Goal: Task Accomplishment & Management: Complete application form

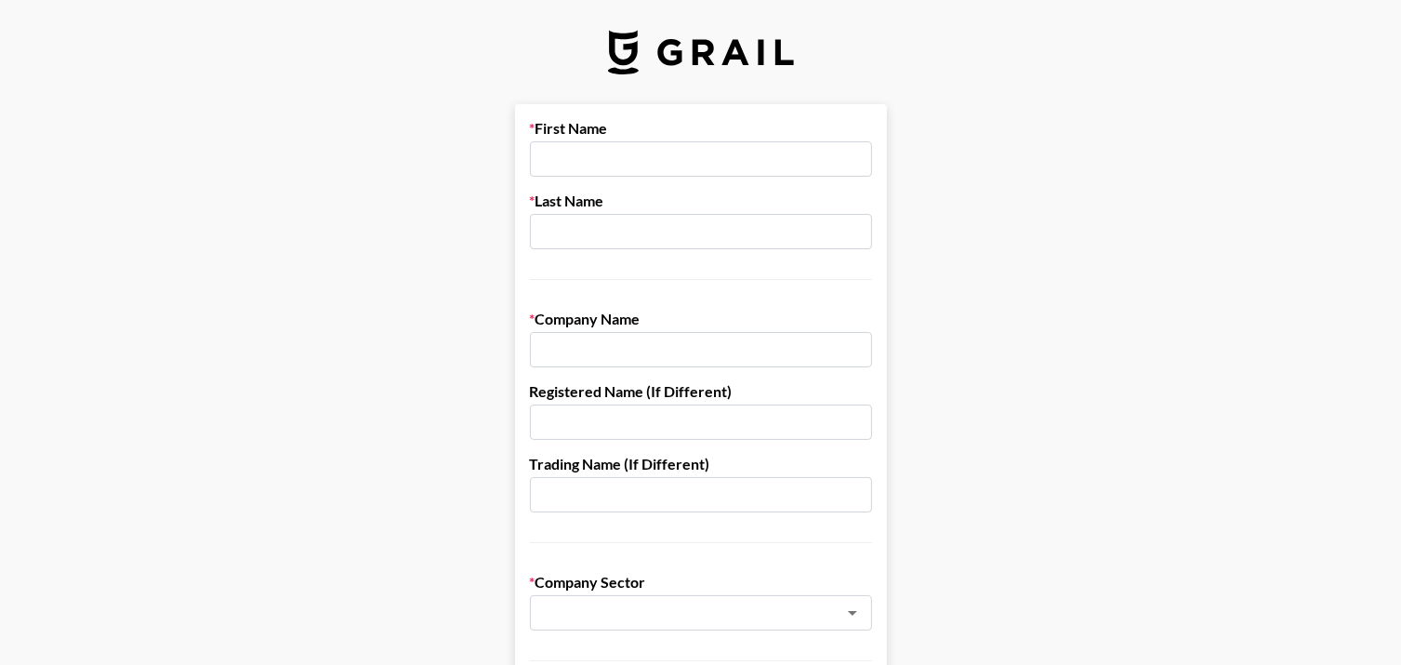
click at [646, 167] on input "text" at bounding box center [701, 158] width 342 height 35
type input "[PERSON_NAME]"
type input "John"
type input "Creative Media Marketing, Inc."
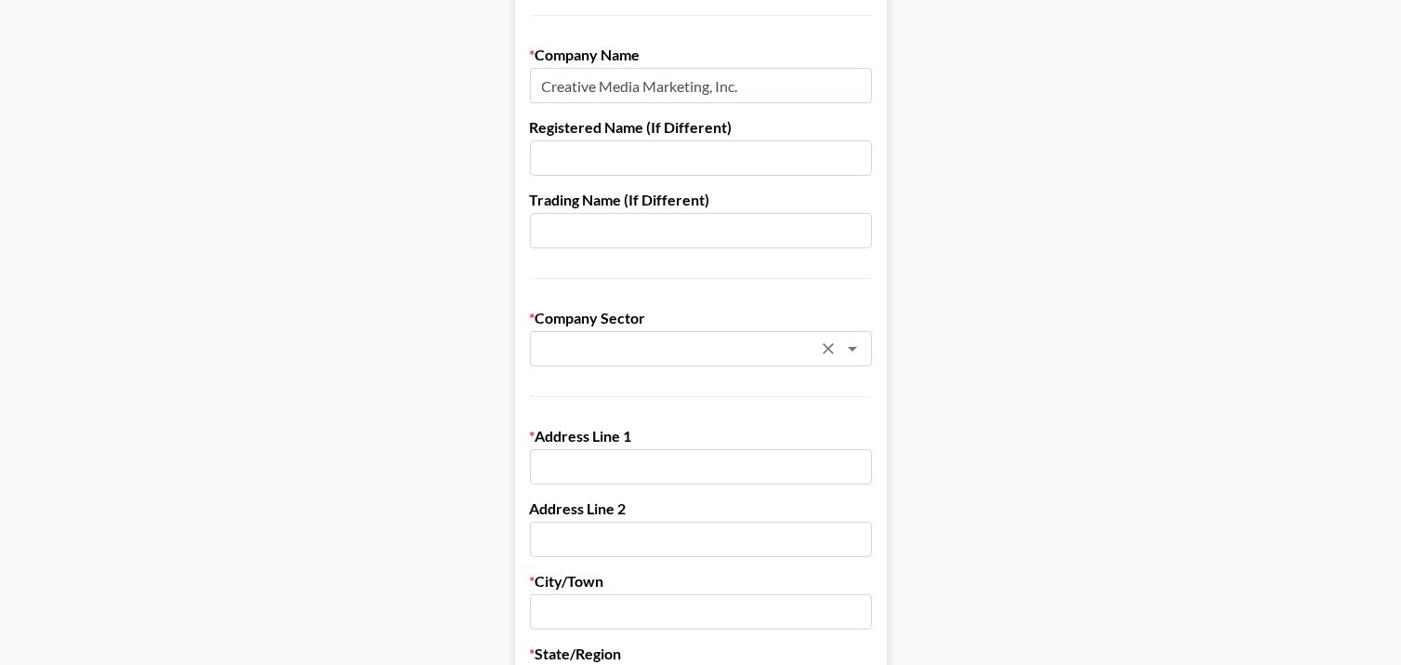
scroll to position [279, 0]
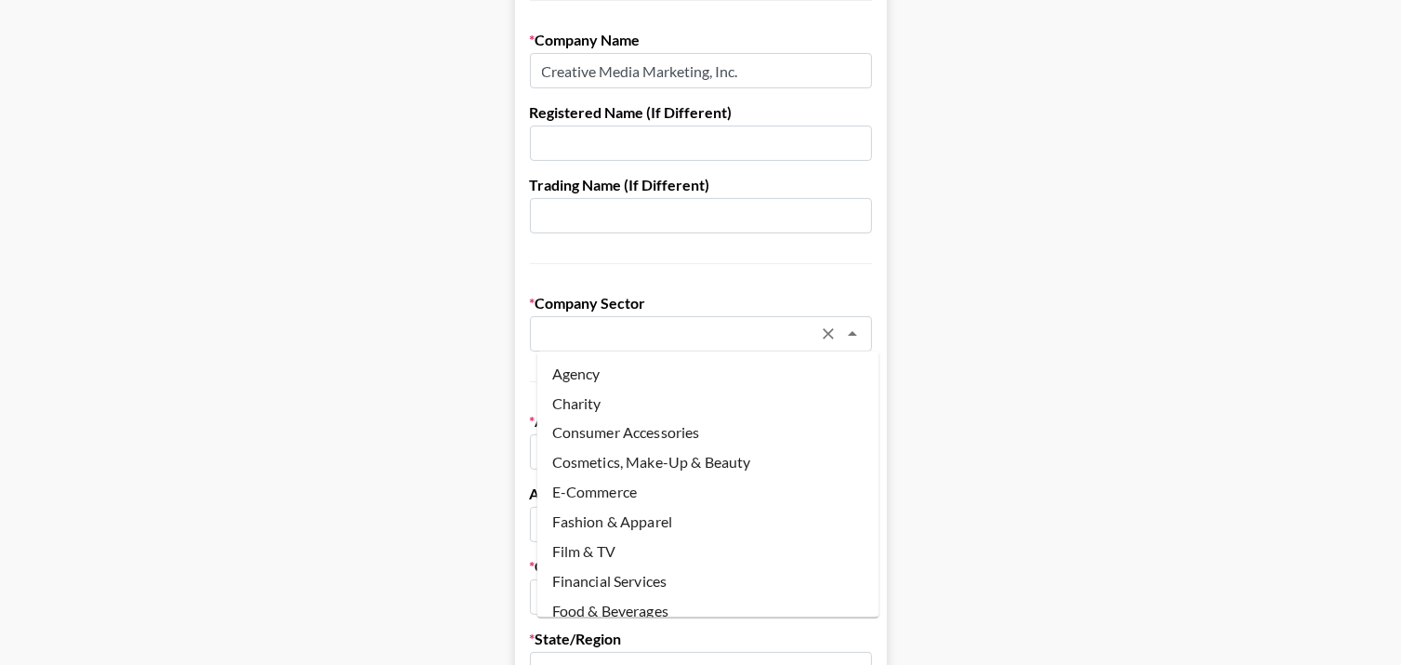
click at [713, 334] on input "text" at bounding box center [676, 333] width 270 height 21
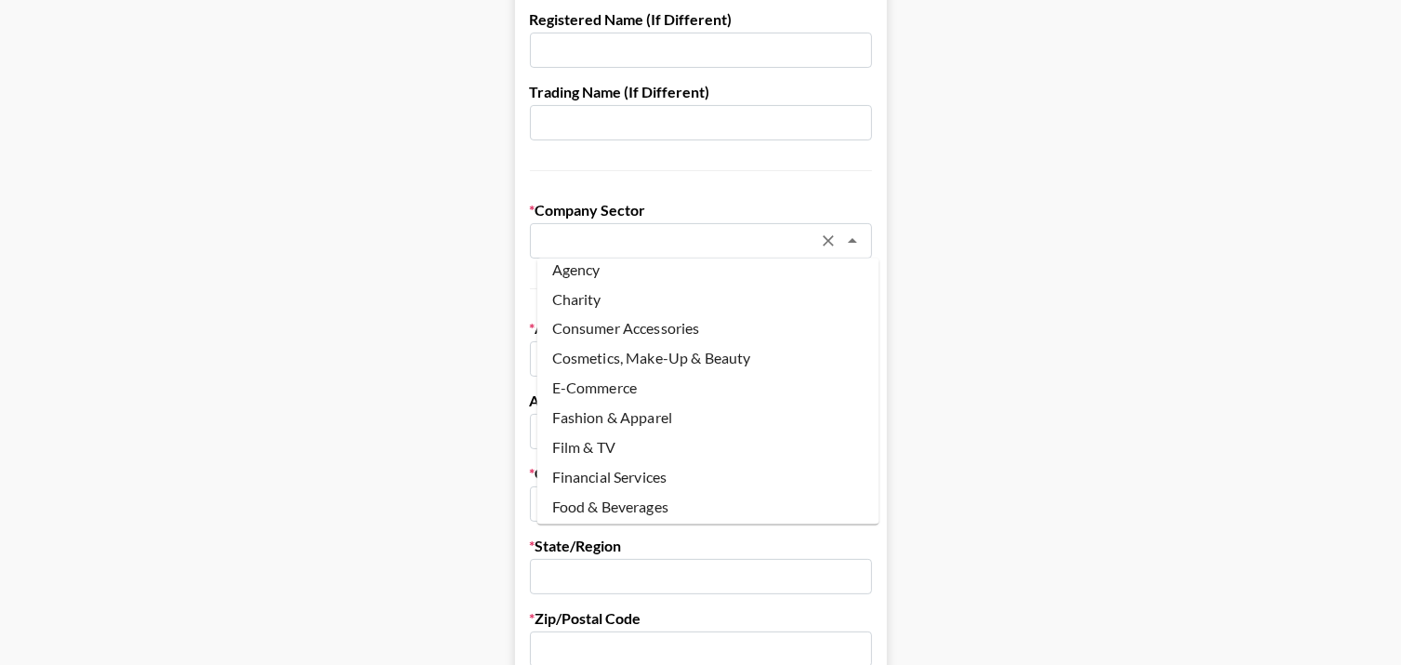
scroll to position [0, 0]
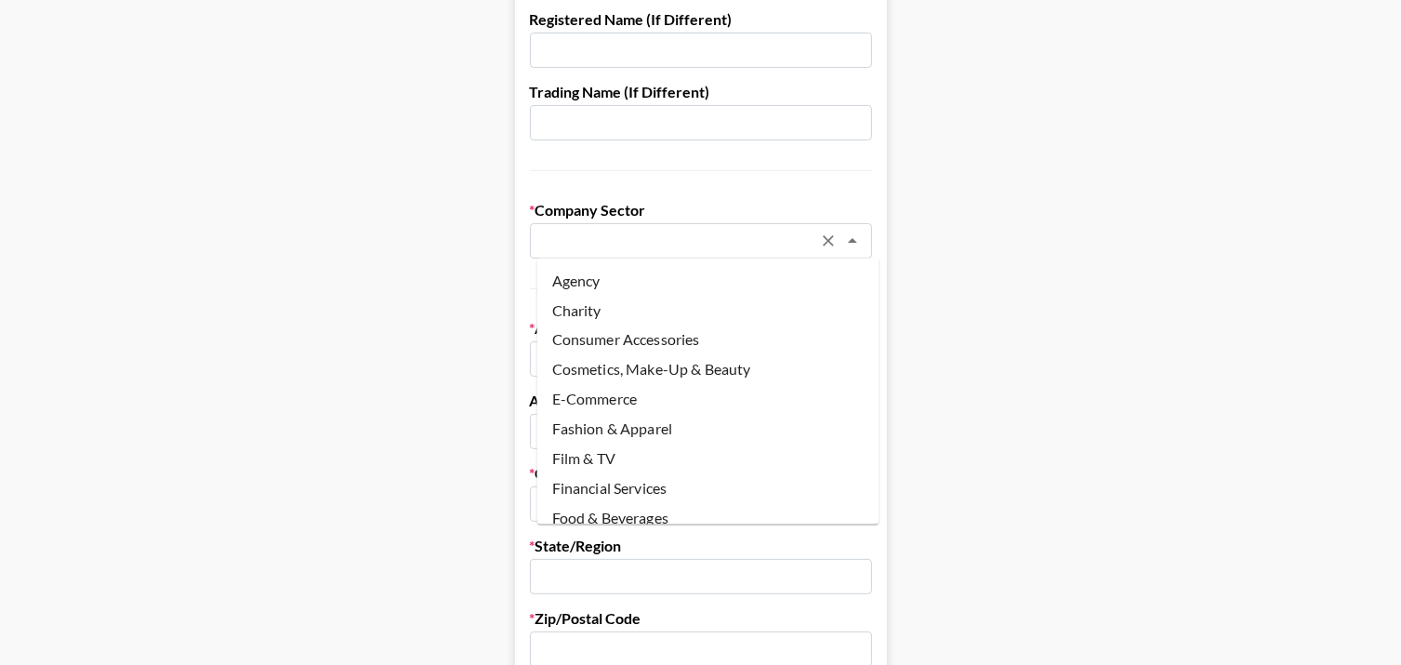
click at [674, 283] on li "Agency" at bounding box center [708, 281] width 342 height 30
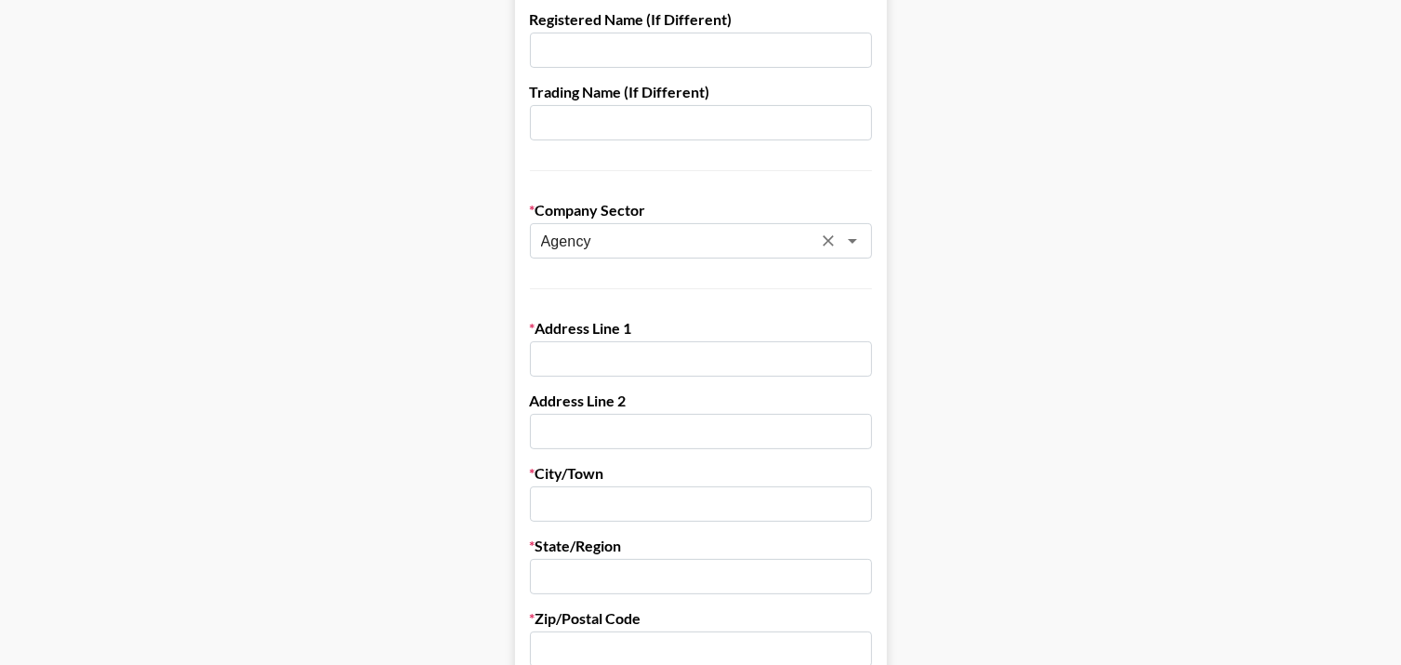
type input "Agency"
click at [993, 368] on main "First Name Lisa Last Name John Company Name Creative Media Marketing, Inc. Regi…" at bounding box center [700, 534] width 1371 height 1605
click at [810, 350] on input "text" at bounding box center [701, 358] width 342 height 35
type input "594 Broadway"
type input "Suite 500"
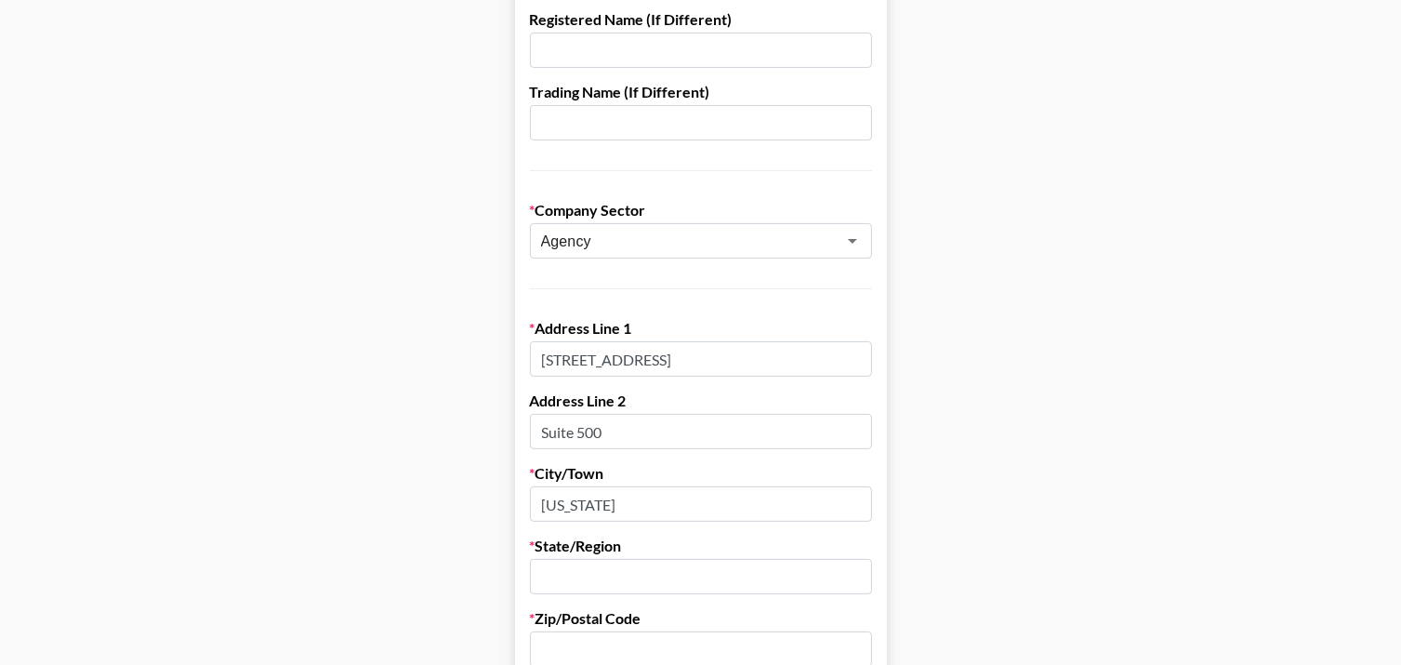
type input "New York"
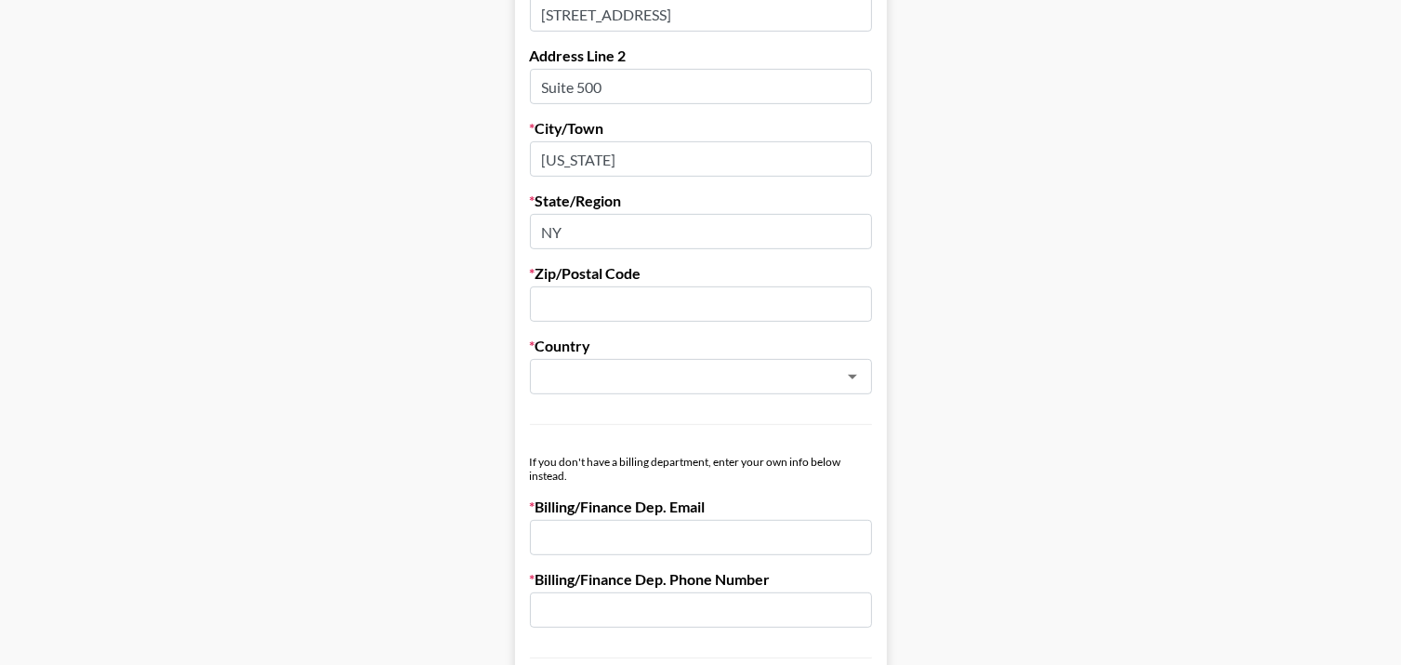
scroll to position [651, 0]
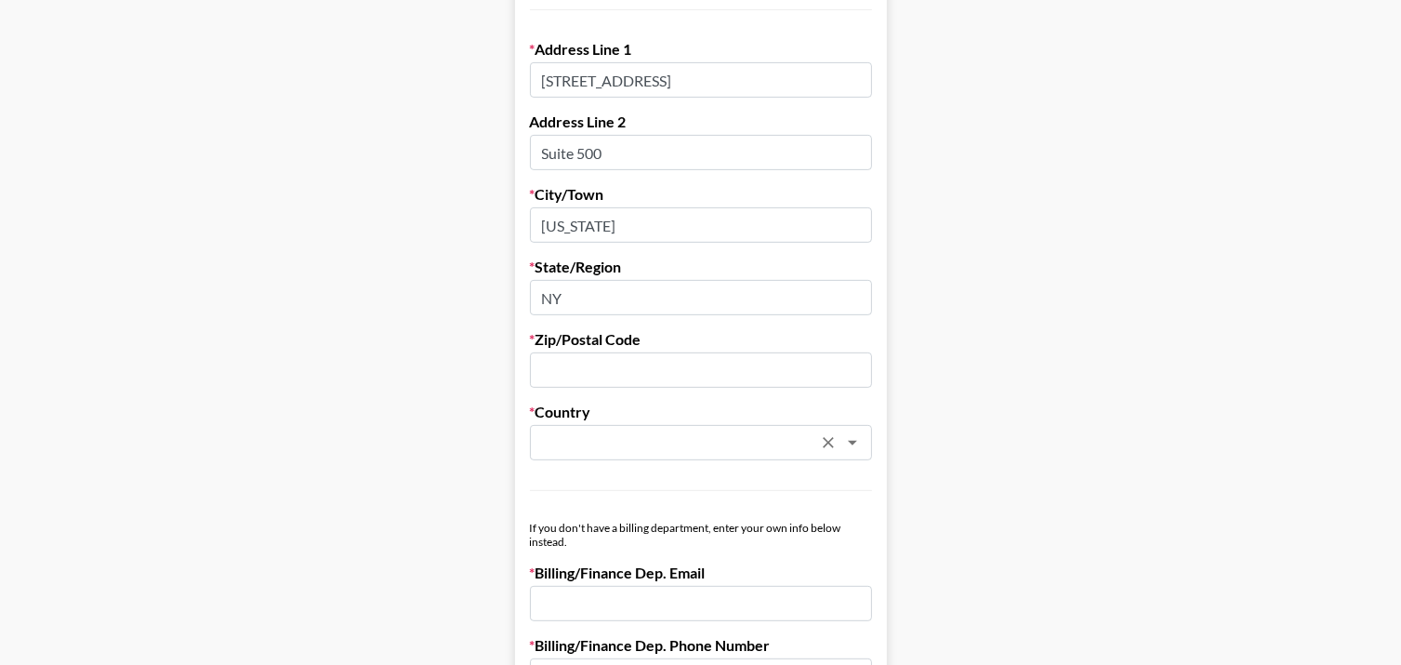
type input "NY"
click at [758, 447] on input "text" at bounding box center [676, 442] width 270 height 21
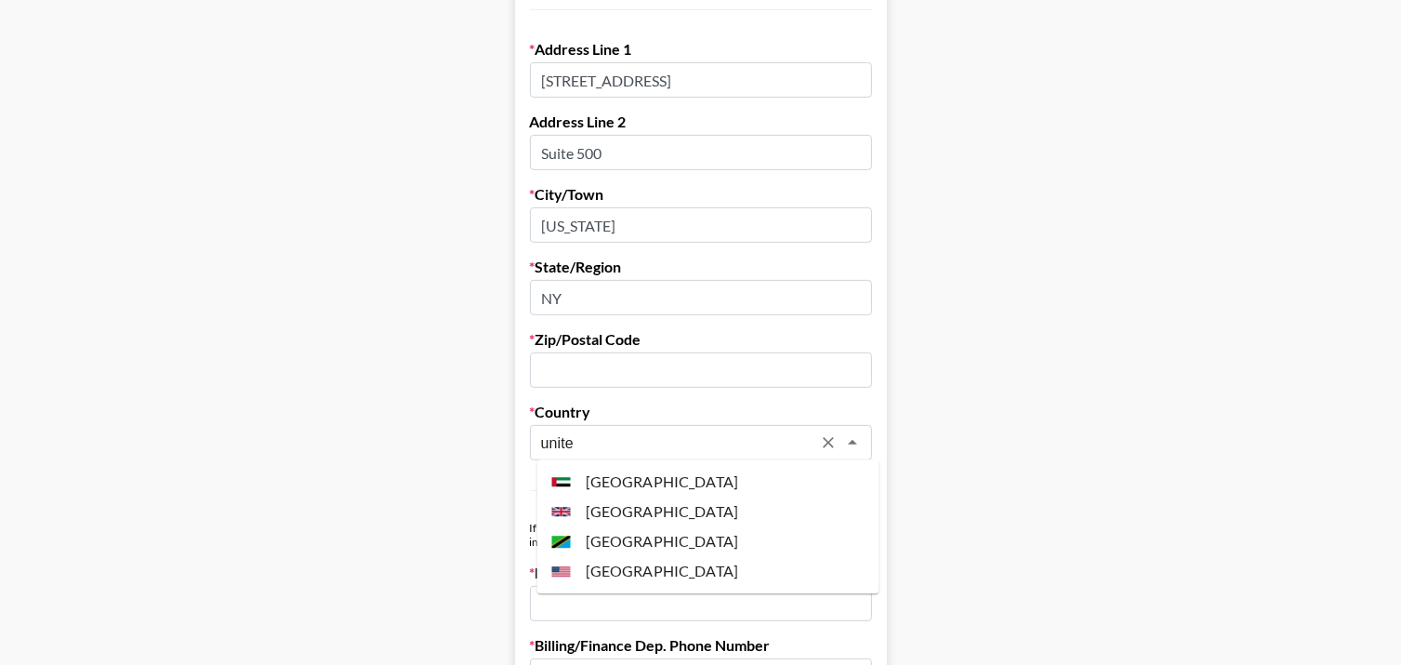
click at [654, 582] on li "United States" at bounding box center [708, 571] width 342 height 30
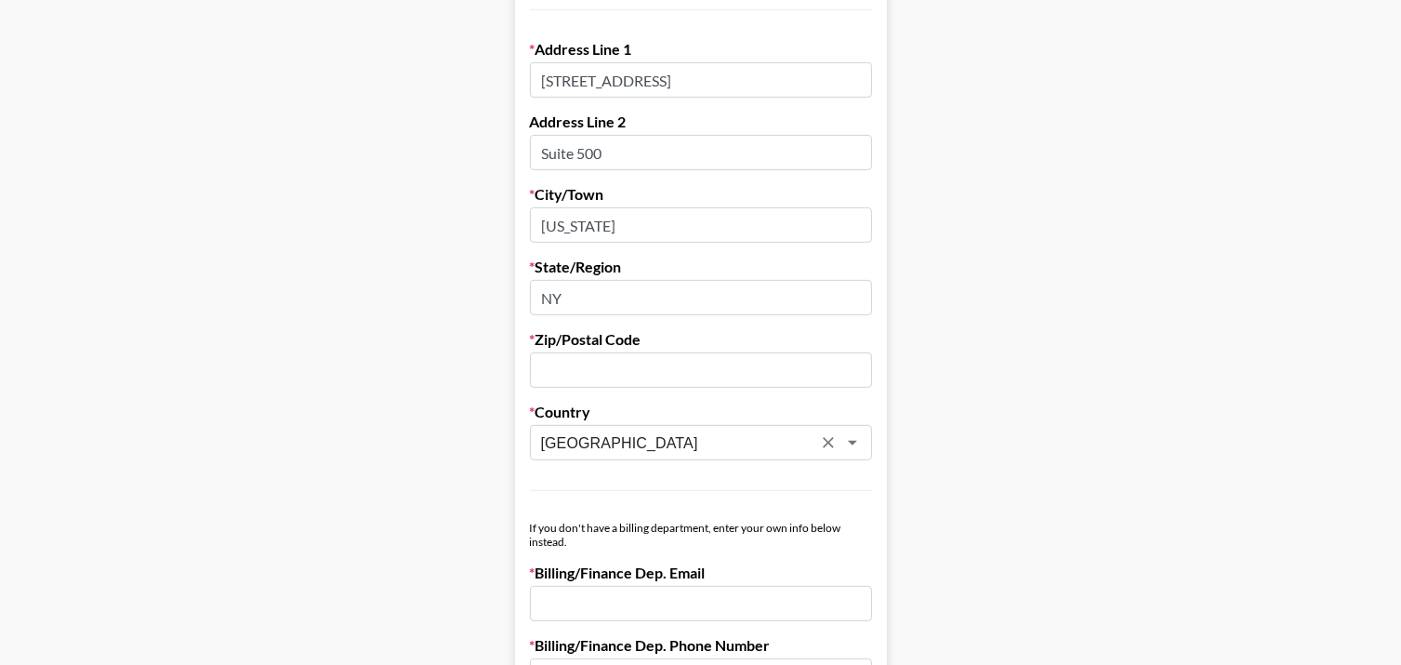
type input "United States"
click at [993, 525] on main "First Name Lisa Last Name John Company Name Creative Media Marketing, Inc. Regi…" at bounding box center [700, 256] width 1371 height 1605
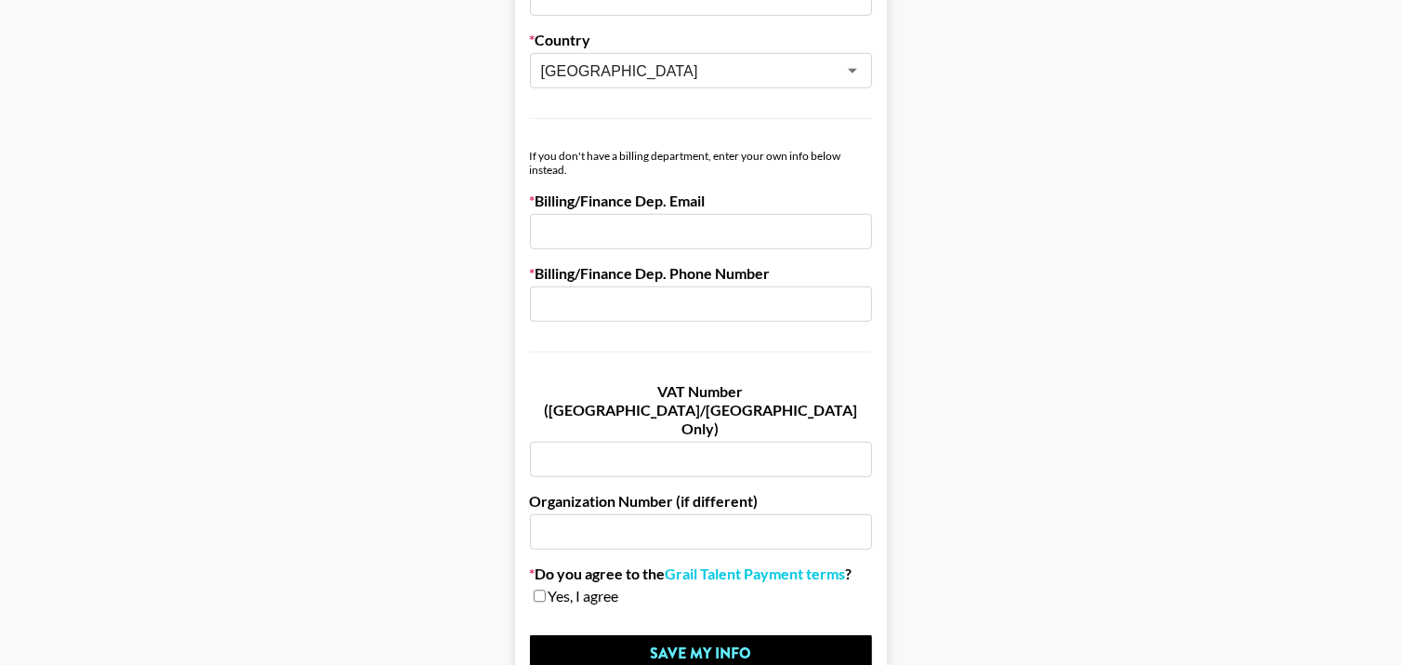
scroll to position [1111, 0]
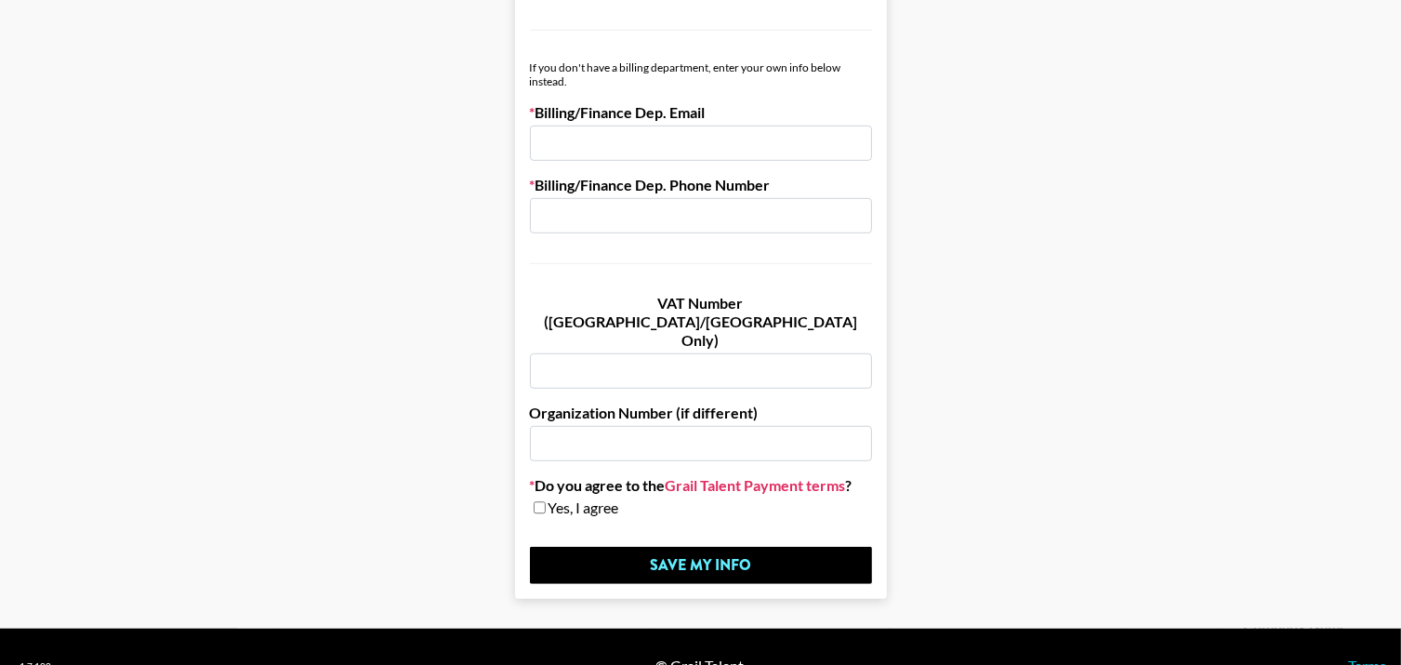
click at [755, 476] on link "Grail Talent Payment terms" at bounding box center [755, 485] width 180 height 19
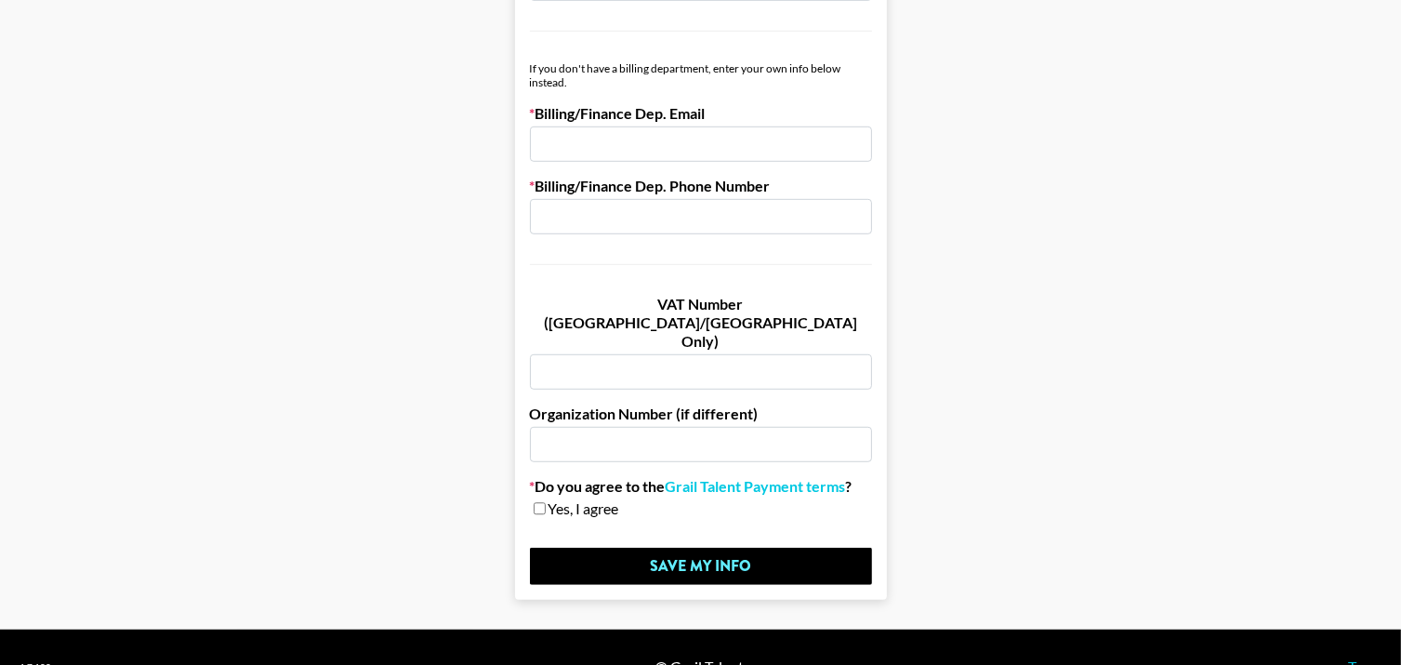
scroll to position [1111, 0]
